Goal: Task Accomplishment & Management: Manage account settings

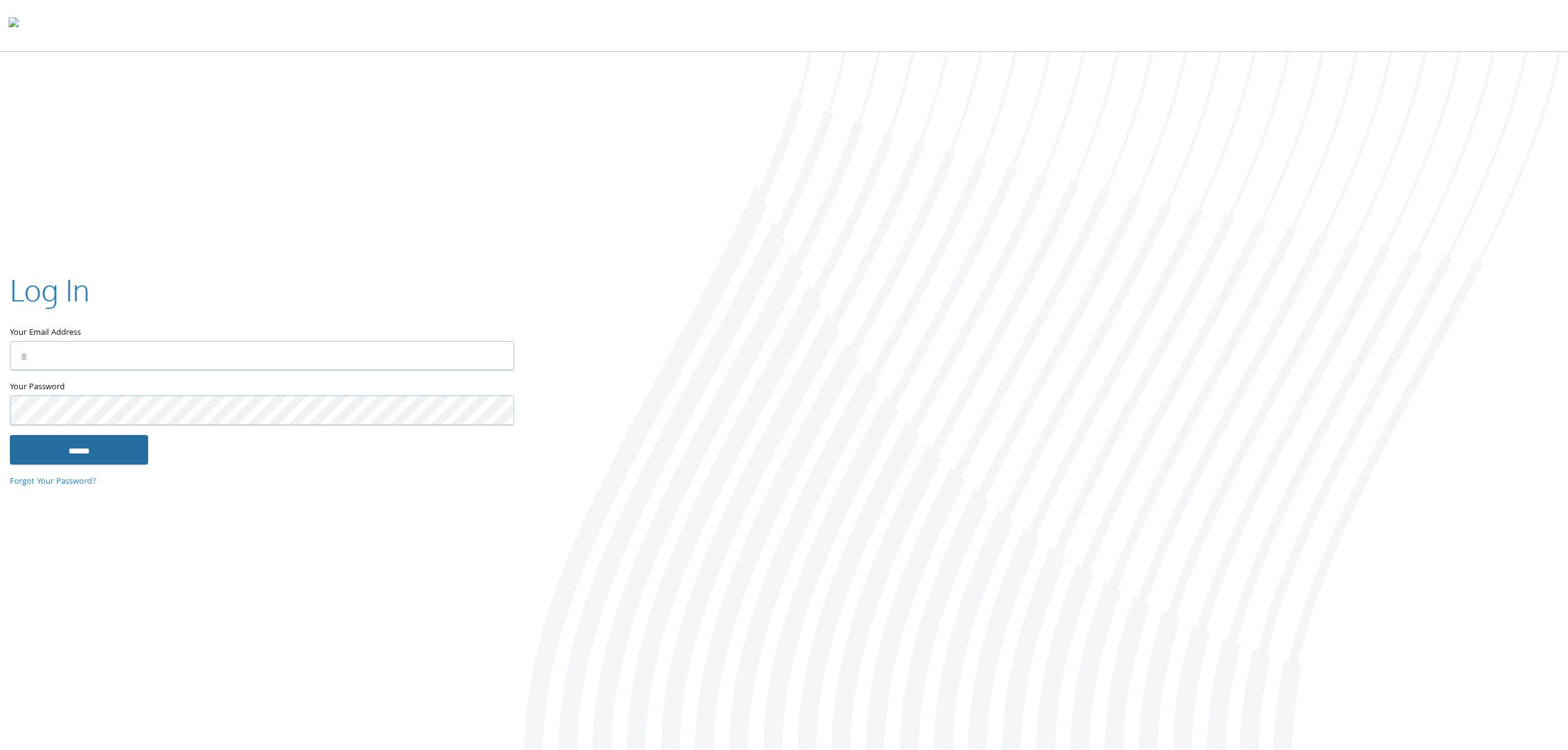
type input "**********"
click at [102, 453] on input "******" at bounding box center [78, 450] width 138 height 29
type input "**********"
click at [104, 448] on input "******" at bounding box center [78, 450] width 138 height 29
